Goal: Task Accomplishment & Management: Manage account settings

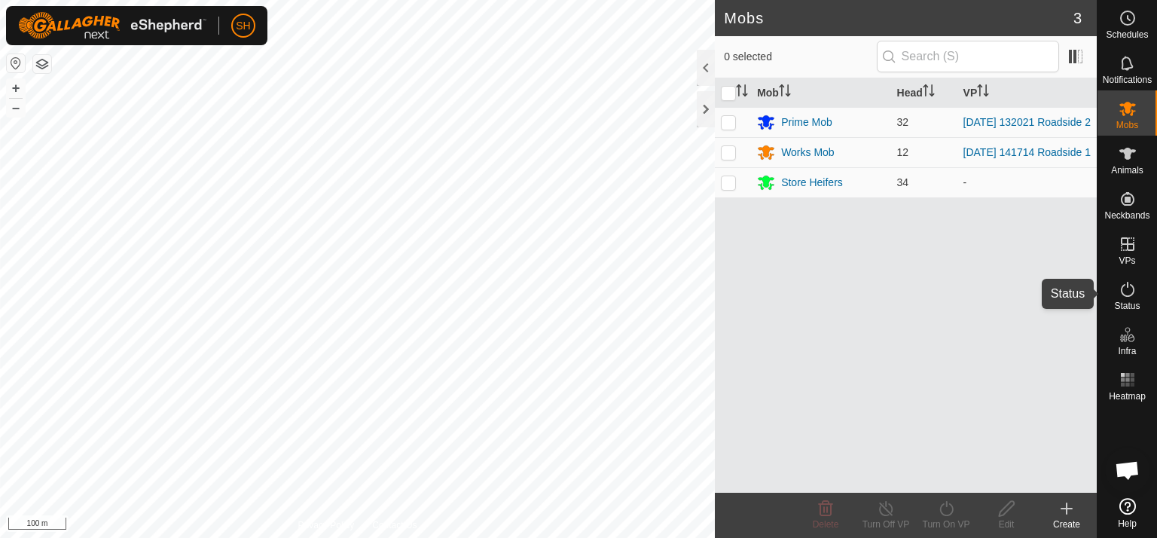
click at [1125, 289] on icon at bounding box center [1128, 289] width 18 height 18
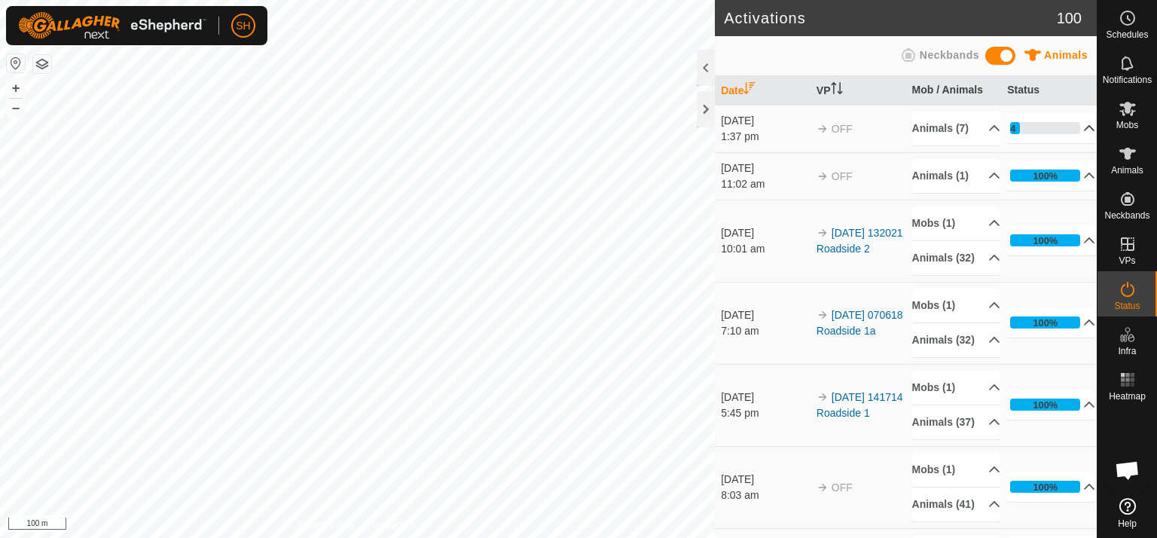
click at [1067, 124] on p-accordion-header "14%" at bounding box center [1051, 128] width 88 height 30
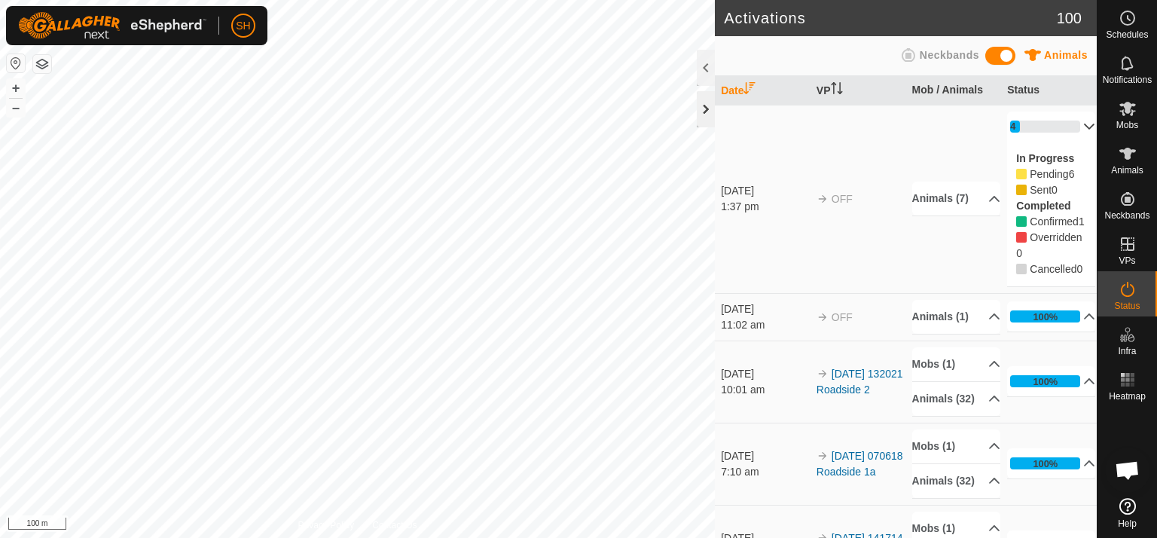
click at [705, 109] on div at bounding box center [706, 109] width 18 height 36
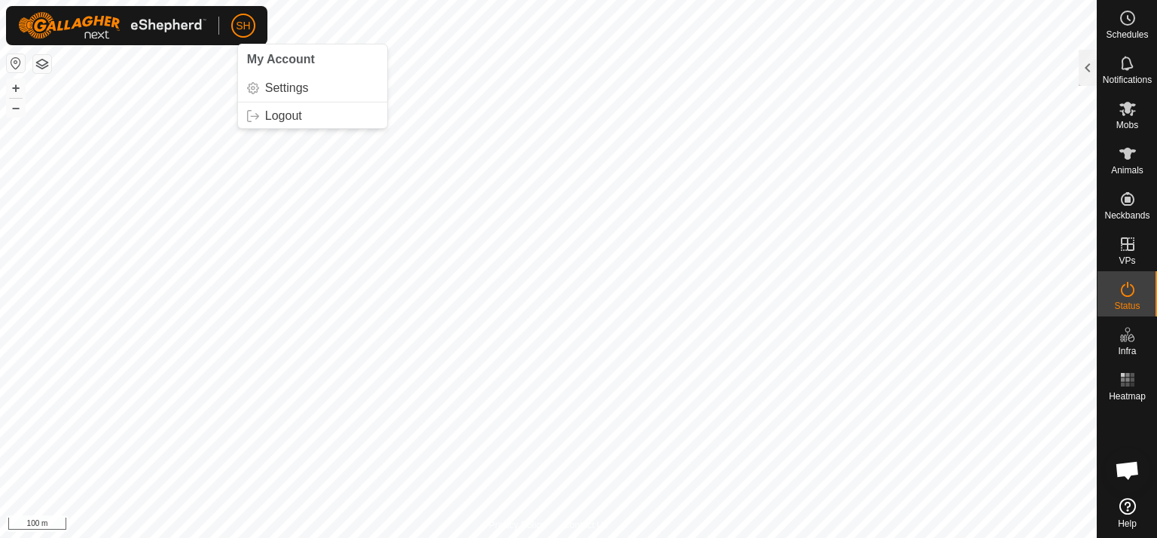
click at [238, 29] on span "SH" at bounding box center [243, 26] width 14 height 16
click at [277, 118] on link "Logout" at bounding box center [312, 116] width 149 height 24
